Goal: Find contact information: Find contact information

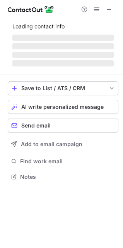
scroll to position [171, 123]
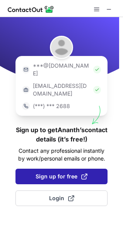
click at [65, 172] on span "Sign up for free" at bounding box center [62, 176] width 52 height 8
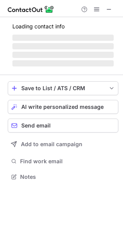
scroll to position [161, 123]
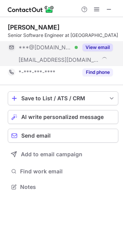
scroll to position [181, 123]
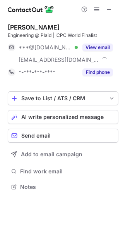
scroll to position [181, 123]
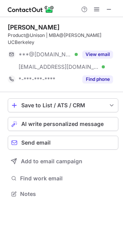
scroll to position [181, 123]
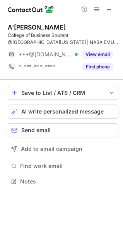
scroll to position [175, 123]
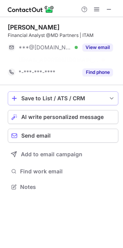
scroll to position [168, 123]
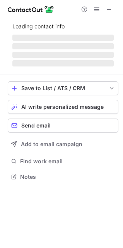
scroll to position [175, 123]
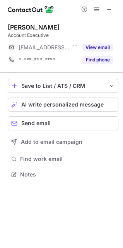
scroll to position [3, 3]
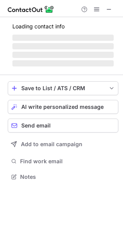
scroll to position [175, 123]
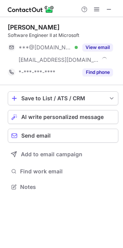
scroll to position [181, 123]
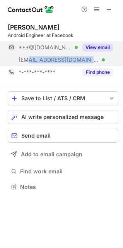
drag, startPoint x: 28, startPoint y: 59, endPoint x: 67, endPoint y: 62, distance: 38.9
click at [67, 62] on div "***@meta.com Verified" at bounding box center [48, 59] width 59 height 7
copy span "@meta.com"
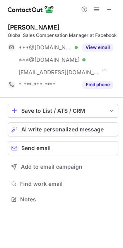
scroll to position [193, 123]
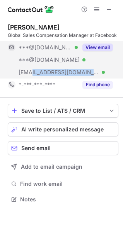
drag, startPoint x: 31, startPoint y: 70, endPoint x: 64, endPoint y: 73, distance: 33.9
click at [64, 73] on div "[EMAIL_ADDRESS][DOMAIN_NAME] Verified" at bounding box center [48, 72] width 59 height 7
copy span "[DOMAIN_NAME]"
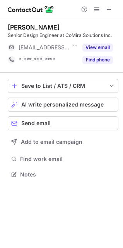
scroll to position [3, 3]
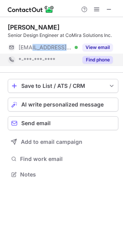
drag, startPoint x: 45, startPoint y: 49, endPoint x: 82, endPoint y: 63, distance: 39.6
click at [71, 49] on span "***@comira-inc.com" at bounding box center [46, 47] width 54 height 7
copy span "comira-inc.com"
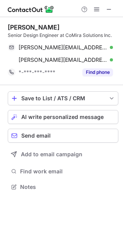
scroll to position [181, 123]
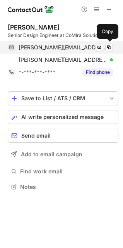
click at [65, 50] on span "anthony.pinto@comira-inc.com" at bounding box center [63, 47] width 89 height 7
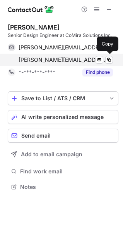
click at [50, 64] on div "anthony@comira-inc.com Verified Send email Copy" at bounding box center [61, 60] width 106 height 12
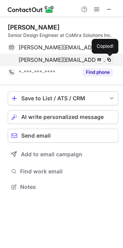
click at [50, 59] on span "anthony@comira-inc.com" at bounding box center [63, 59] width 89 height 7
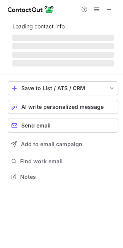
scroll to position [3, 3]
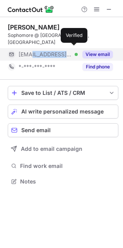
drag, startPoint x: 31, startPoint y: 49, endPoint x: 75, endPoint y: 48, distance: 43.1
click at [75, 51] on div "[EMAIL_ADDRESS][DOMAIN_NAME] Verified" at bounding box center [48, 54] width 59 height 7
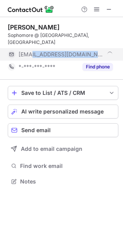
copy span "[DOMAIN_NAME]"
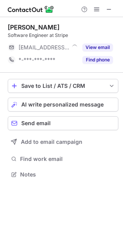
scroll to position [3, 3]
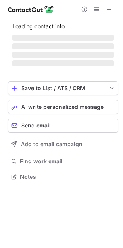
scroll to position [3, 3]
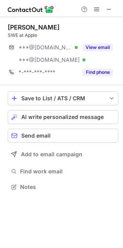
scroll to position [181, 123]
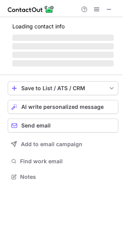
scroll to position [181, 123]
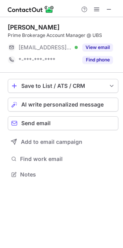
scroll to position [3, 3]
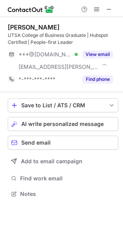
scroll to position [188, 123]
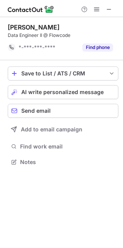
scroll to position [156, 123]
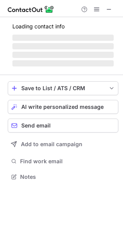
scroll to position [3, 3]
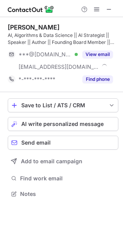
scroll to position [188, 123]
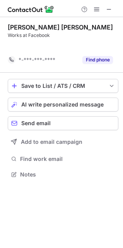
scroll to position [156, 123]
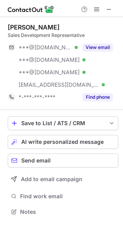
scroll to position [206, 123]
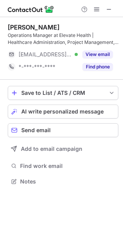
scroll to position [175, 123]
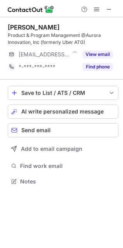
scroll to position [175, 123]
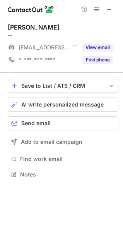
scroll to position [168, 123]
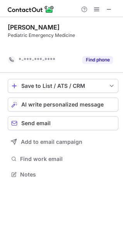
scroll to position [156, 123]
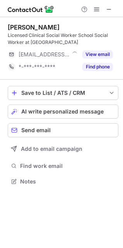
scroll to position [175, 123]
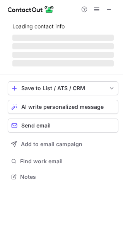
scroll to position [175, 123]
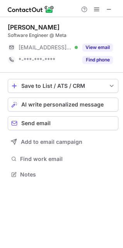
scroll to position [3, 3]
